Goal: Find specific page/section: Find specific page/section

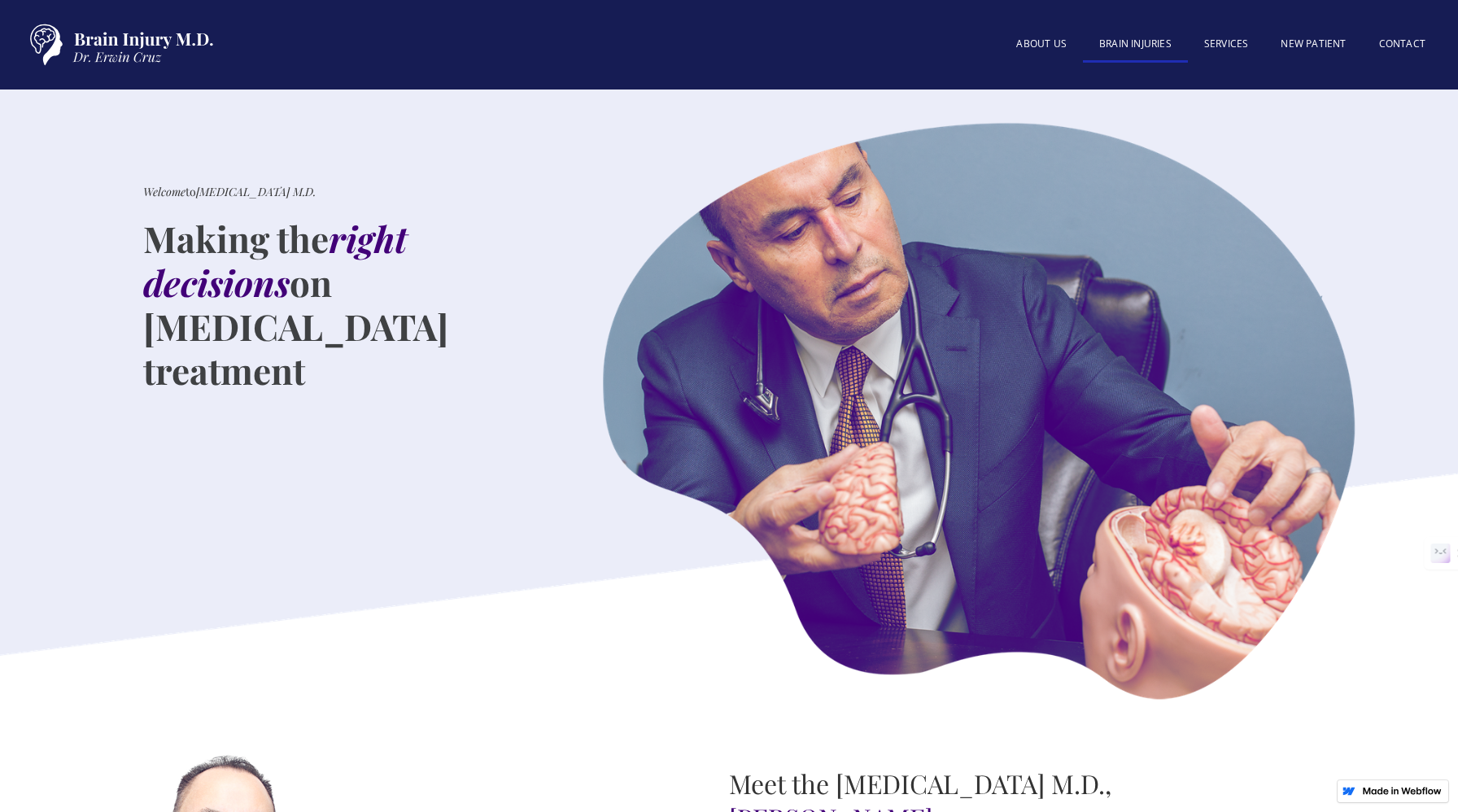
click at [1123, 41] on link "BRAIN INJURIES" at bounding box center [1136, 45] width 105 height 35
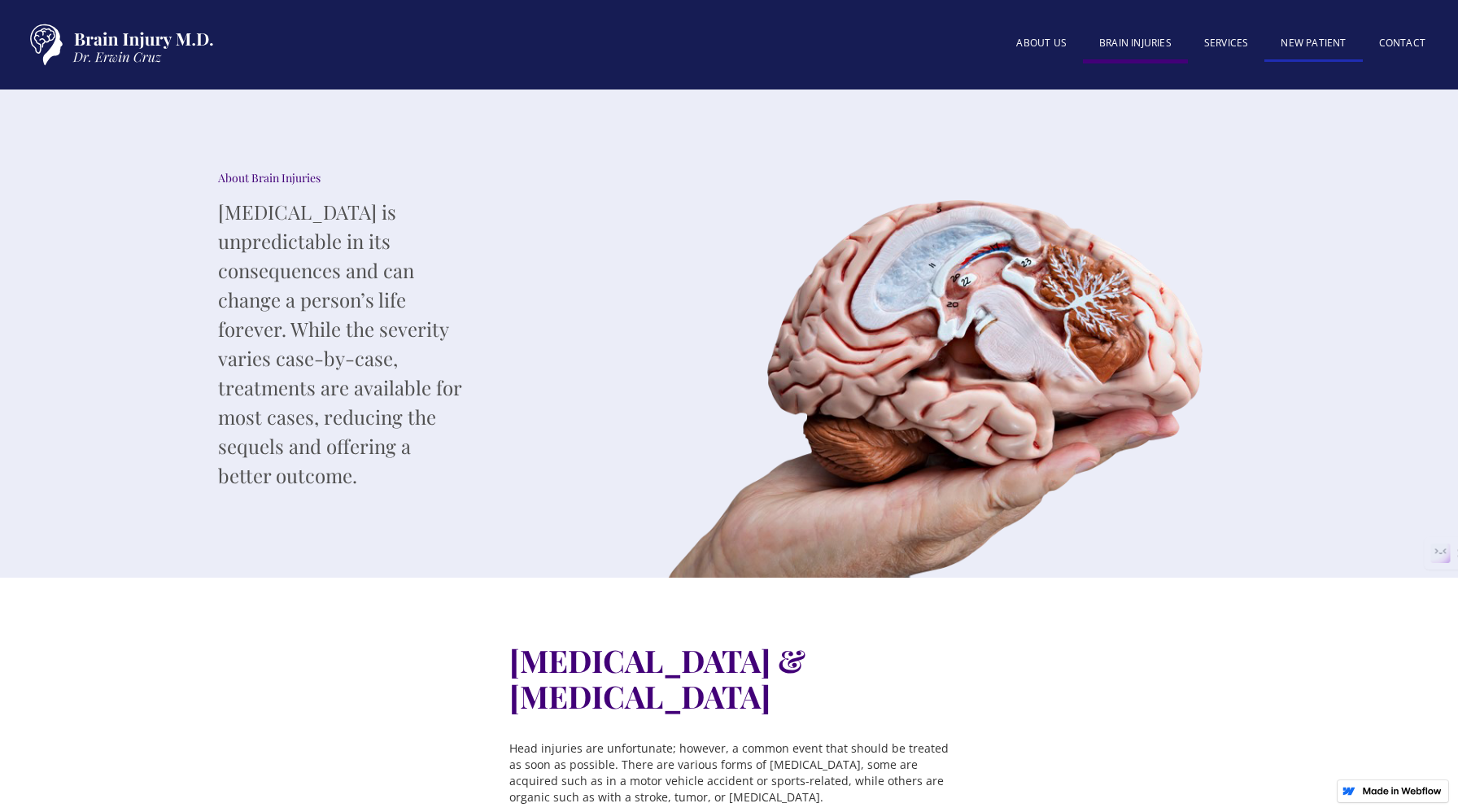
click at [1313, 56] on link "New patient" at bounding box center [1313, 44] width 98 height 35
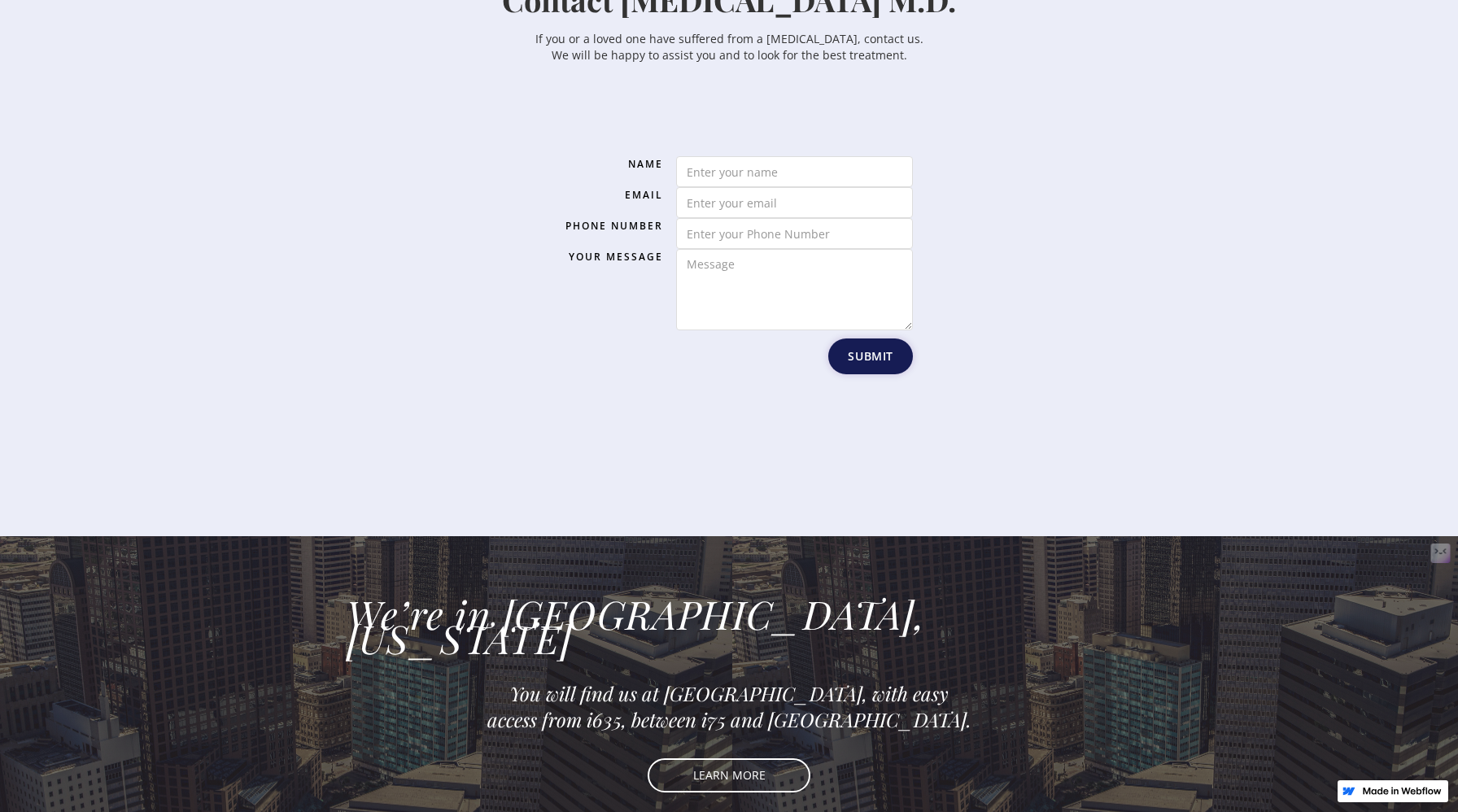
scroll to position [2060, 0]
